Goal: Information Seeking & Learning: Learn about a topic

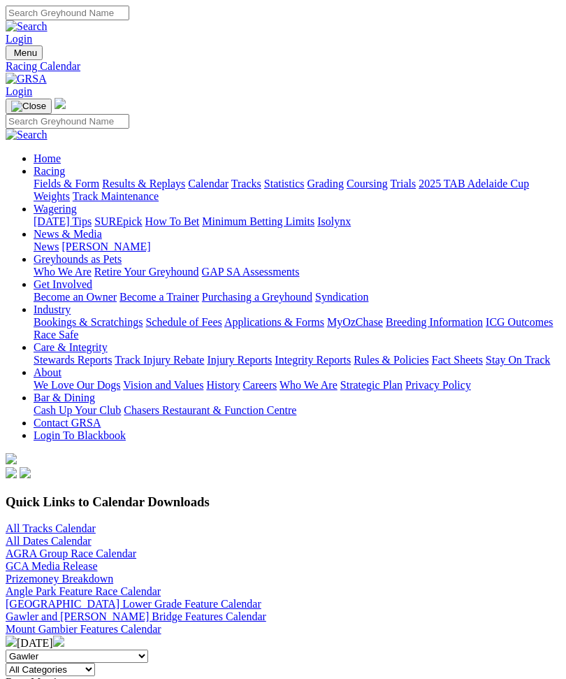
click at [64, 635] on img at bounding box center [58, 640] width 11 height 11
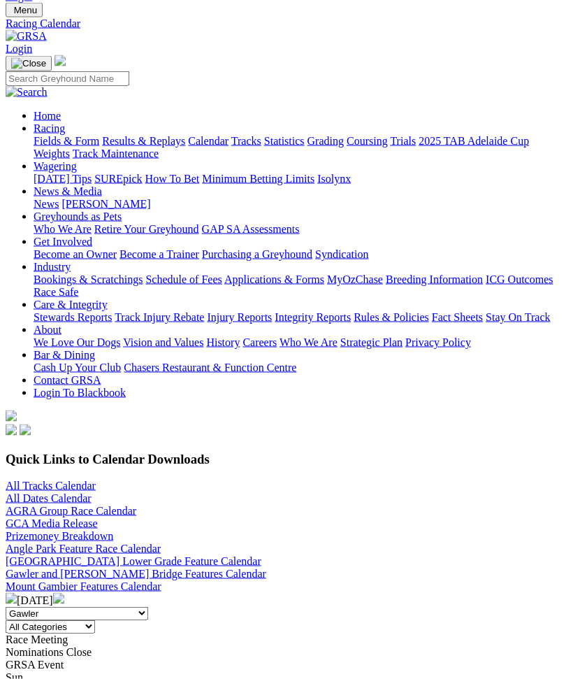
scroll to position [44, 0]
